Goal: Transaction & Acquisition: Purchase product/service

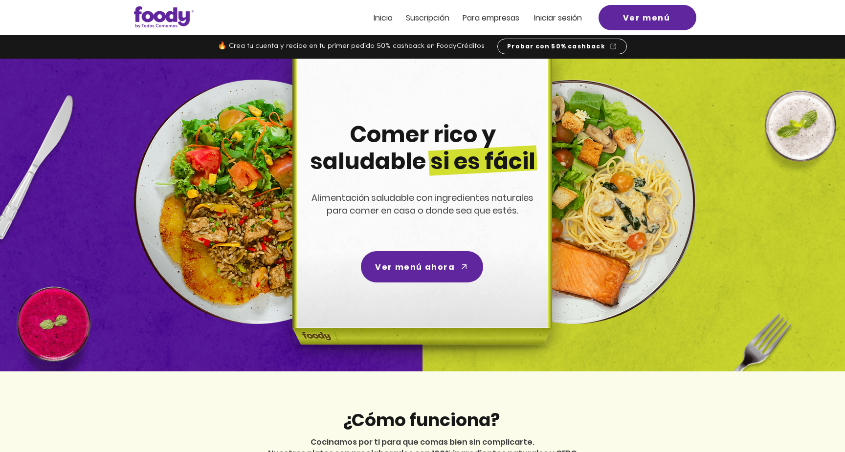
click at [562, 20] on span "Iniciar sesión" at bounding box center [558, 17] width 48 height 11
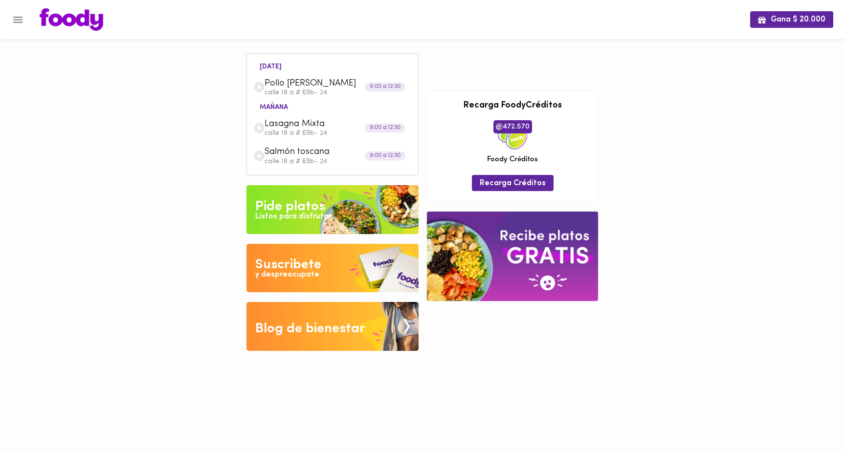
click at [319, 205] on div "Pide platos" at bounding box center [290, 207] width 70 height 20
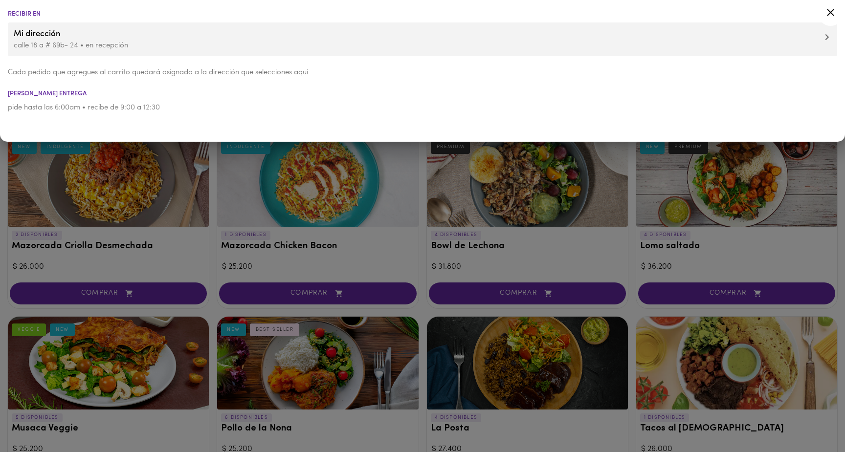
click at [459, 252] on div at bounding box center [422, 226] width 845 height 452
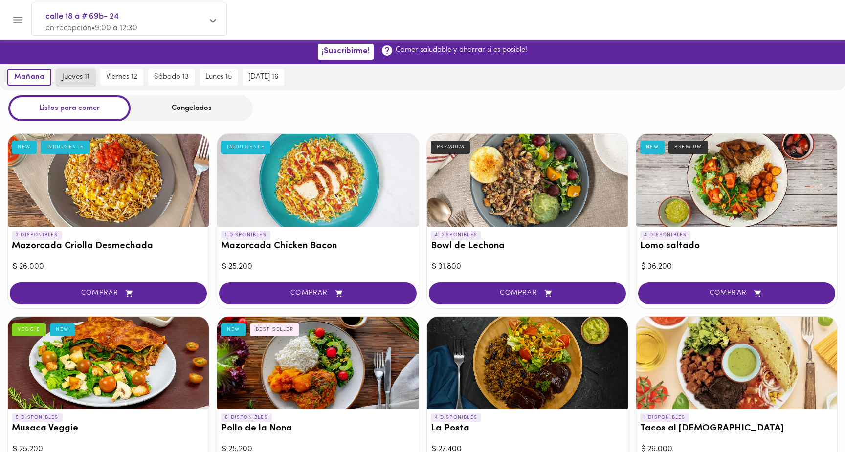
click at [82, 78] on span "jueves 11" at bounding box center [75, 77] width 27 height 9
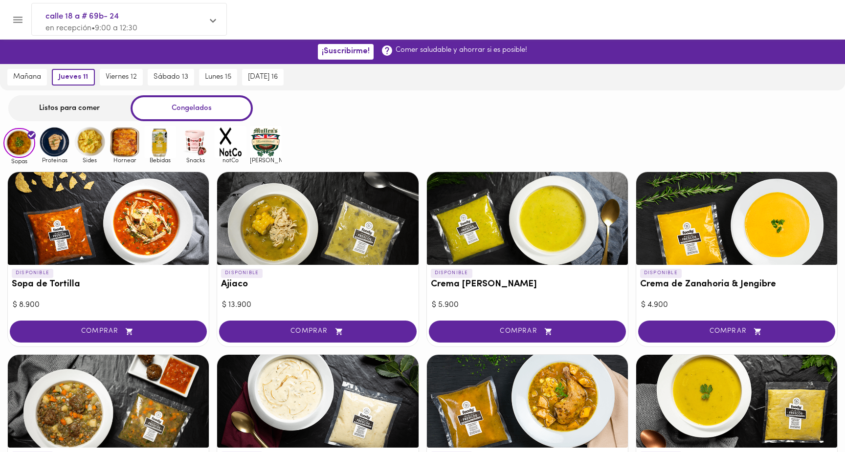
click at [69, 105] on div "Listos para comer" at bounding box center [69, 108] width 122 height 26
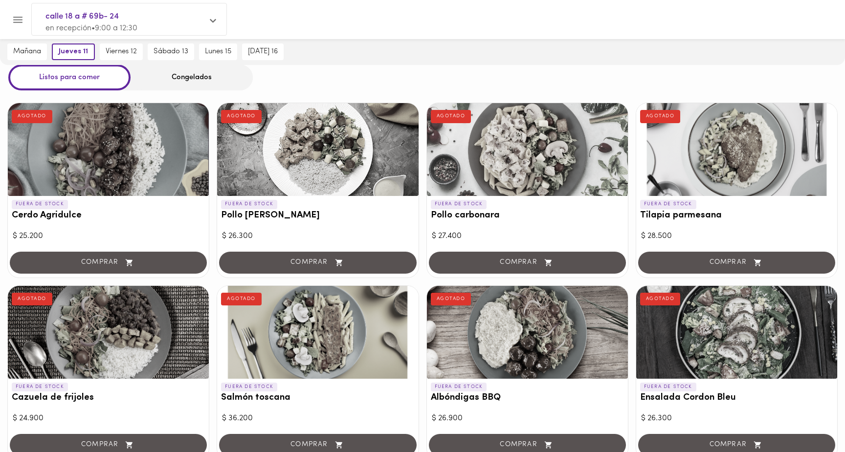
scroll to position [45, 0]
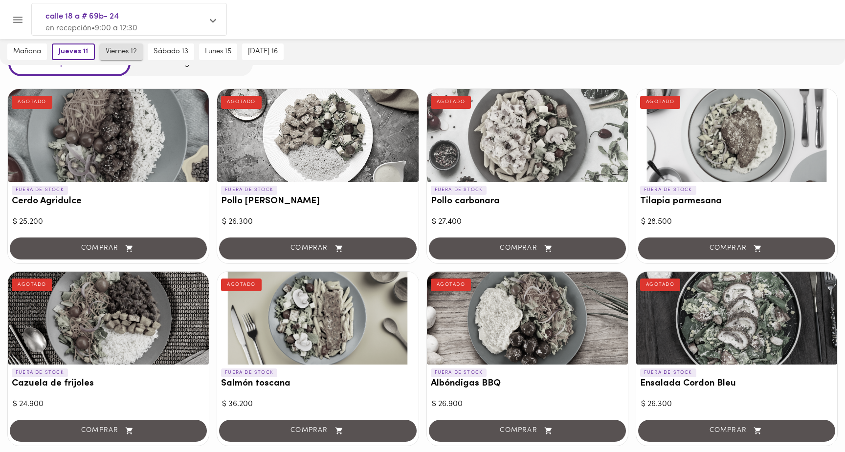
click at [124, 57] on button "viernes 12" at bounding box center [121, 52] width 43 height 17
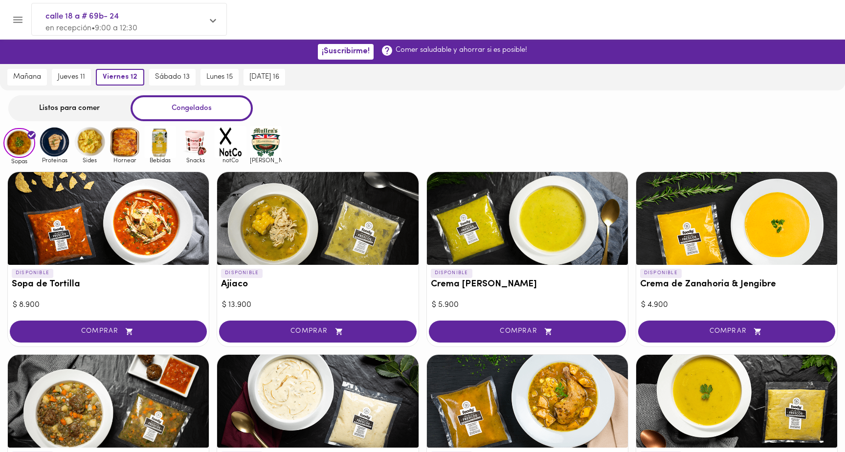
click at [80, 105] on div "Listos para comer" at bounding box center [69, 108] width 122 height 26
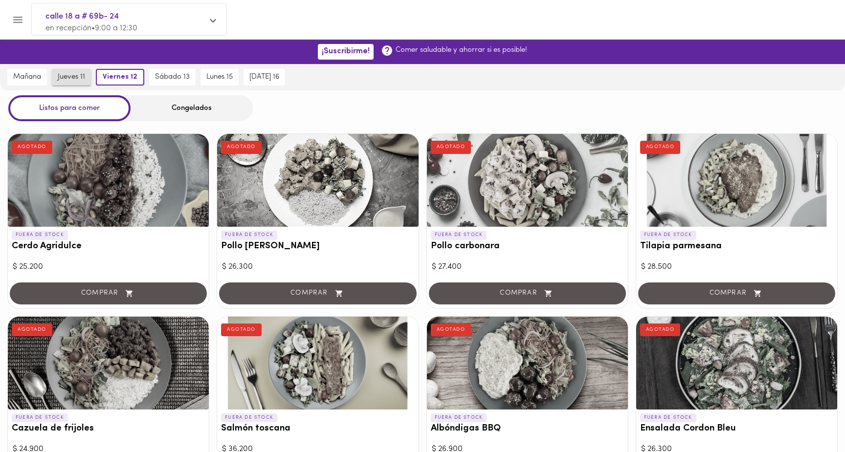
click at [77, 74] on span "jueves 11" at bounding box center [71, 77] width 27 height 9
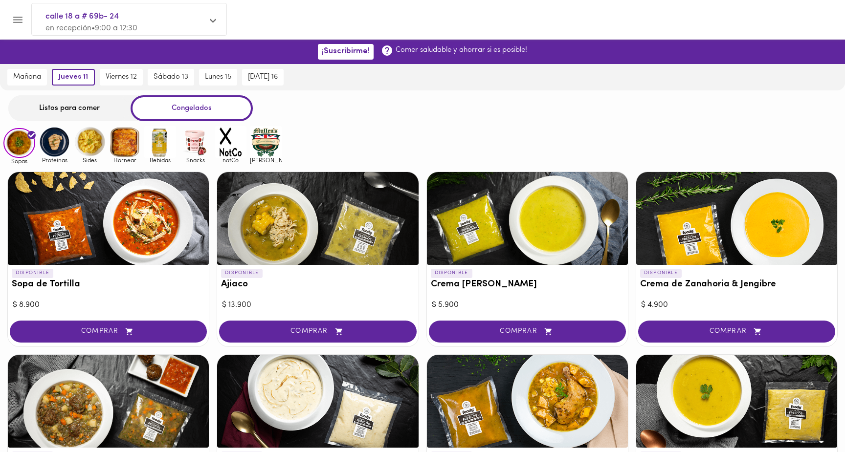
click at [85, 104] on div "Listos para comer" at bounding box center [69, 108] width 122 height 26
